Goal: Navigation & Orientation: Find specific page/section

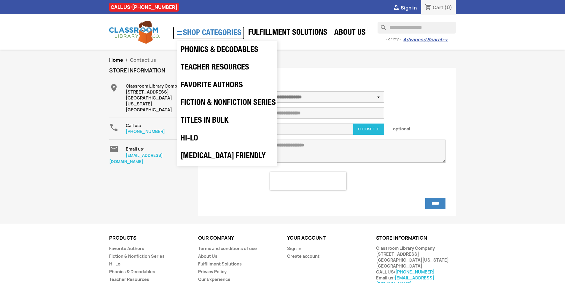
click at [208, 34] on link " SHOP CATEGORIES" at bounding box center [208, 32] width 71 height 13
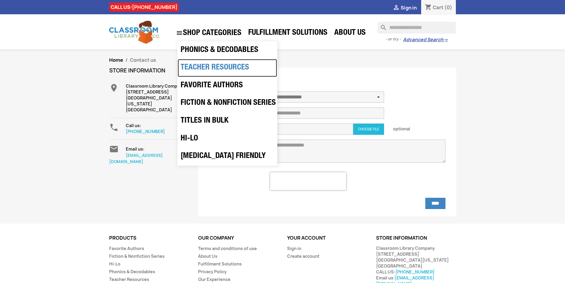
click at [210, 69] on link "Teacher Resources" at bounding box center [227, 68] width 99 height 18
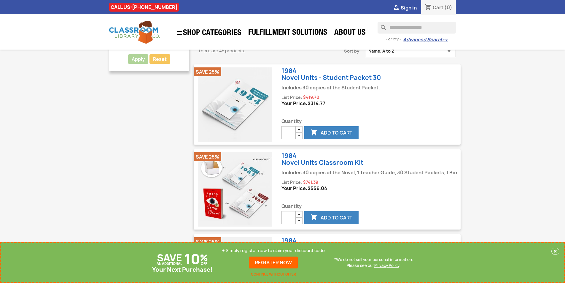
scroll to position [59, 0]
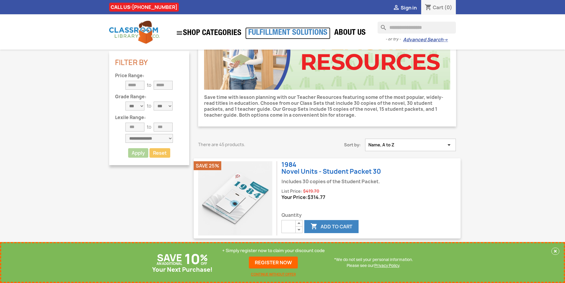
click at [272, 31] on link "Fulfillment Solutions" at bounding box center [287, 33] width 85 height 12
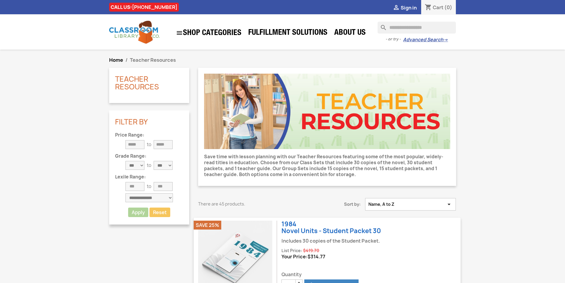
scroll to position [59, 0]
